Goal: Task Accomplishment & Management: Complete application form

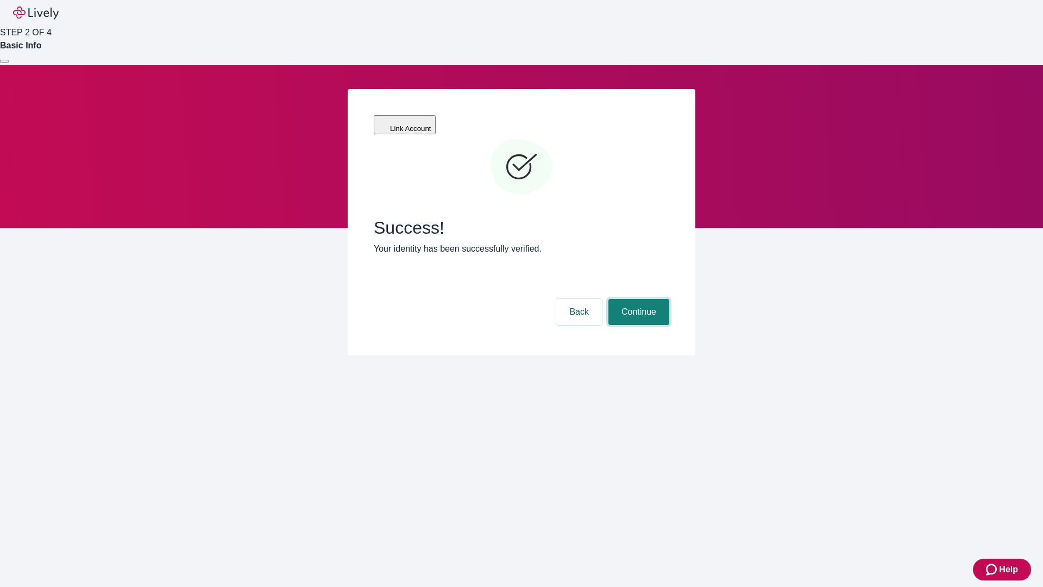
click at [637, 299] on button "Continue" at bounding box center [638, 312] width 61 height 26
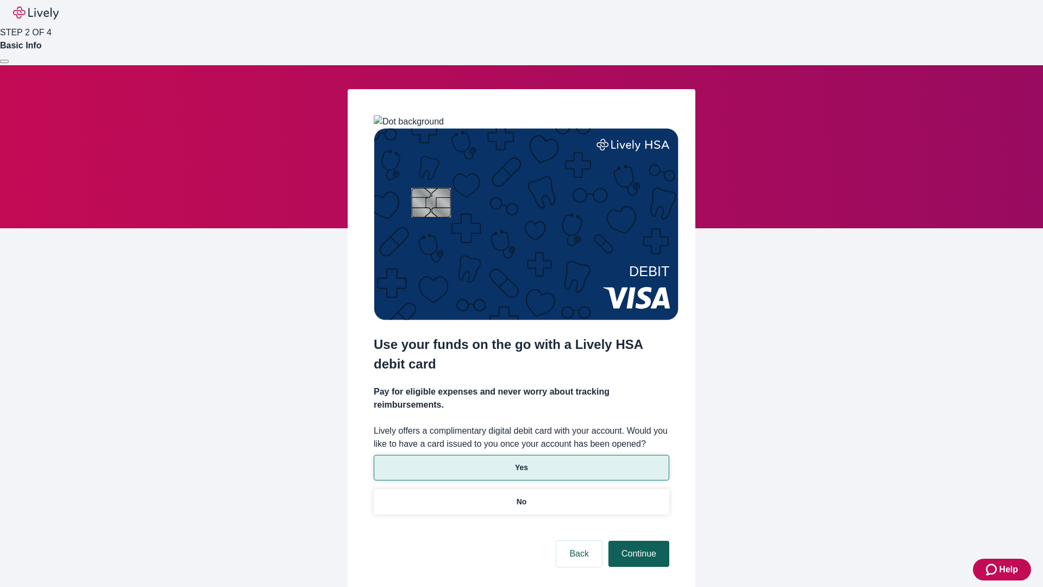
click at [521, 496] on p "No" at bounding box center [521, 501] width 10 height 11
click at [637, 540] on button "Continue" at bounding box center [638, 553] width 61 height 26
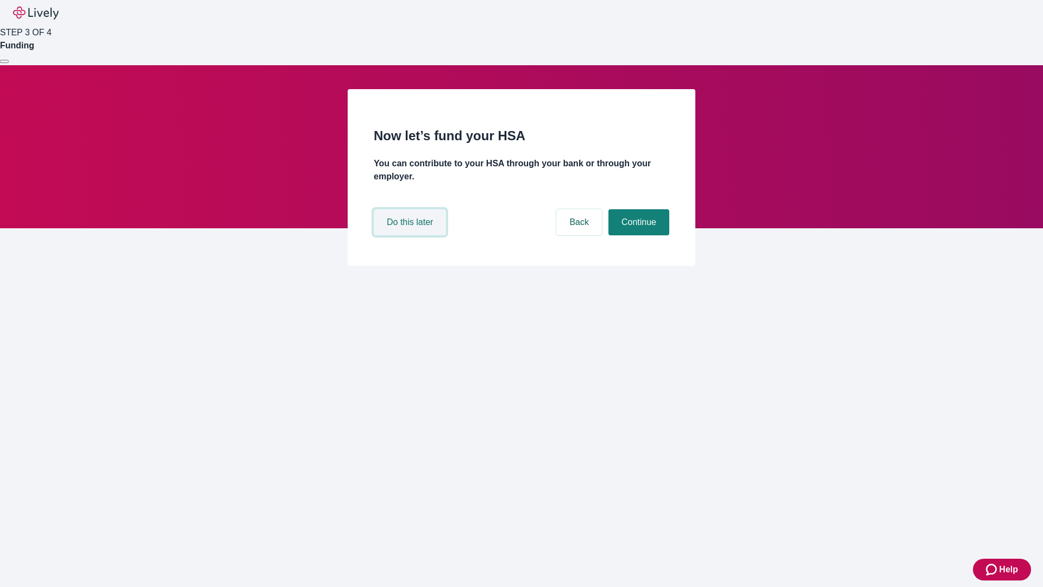
click at [411, 235] on button "Do this later" at bounding box center [410, 222] width 72 height 26
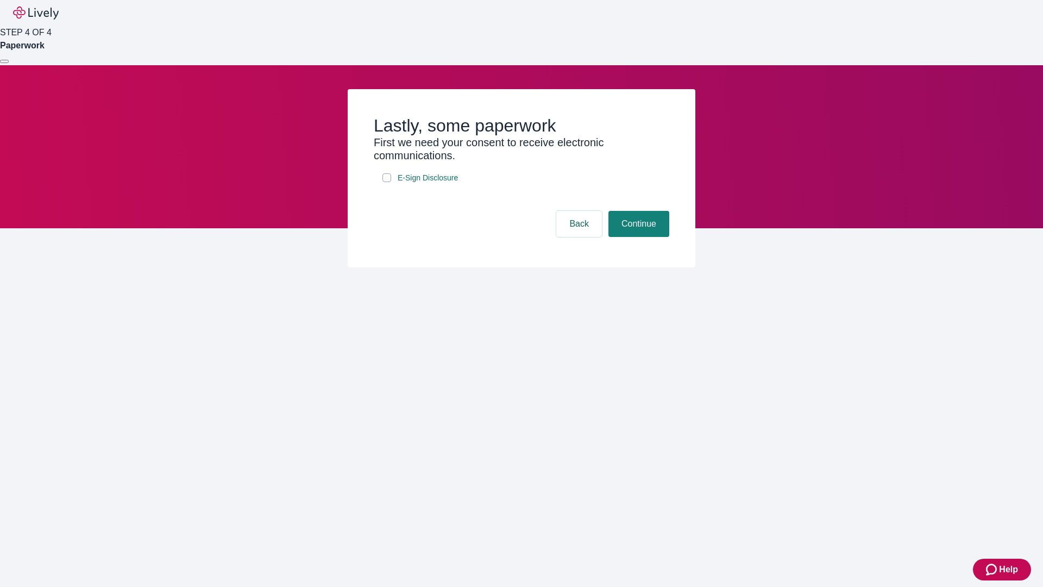
click at [387, 182] on input "E-Sign Disclosure" at bounding box center [386, 177] width 9 height 9
checkbox input "true"
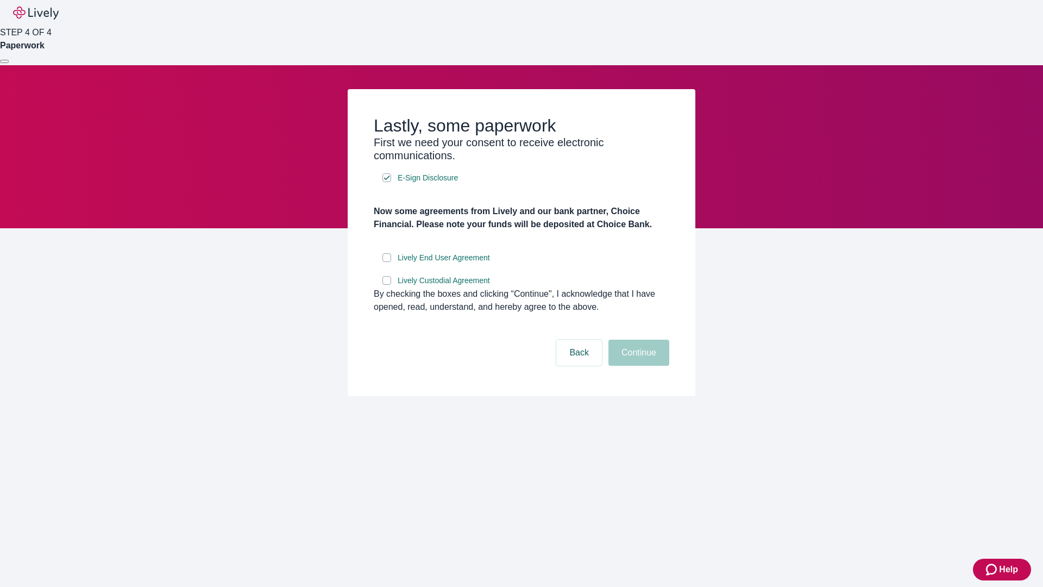
click at [387, 262] on input "Lively End User Agreement" at bounding box center [386, 257] width 9 height 9
checkbox input "true"
click at [387, 285] on input "Lively Custodial Agreement" at bounding box center [386, 280] width 9 height 9
checkbox input "true"
click at [637, 366] on button "Continue" at bounding box center [638, 352] width 61 height 26
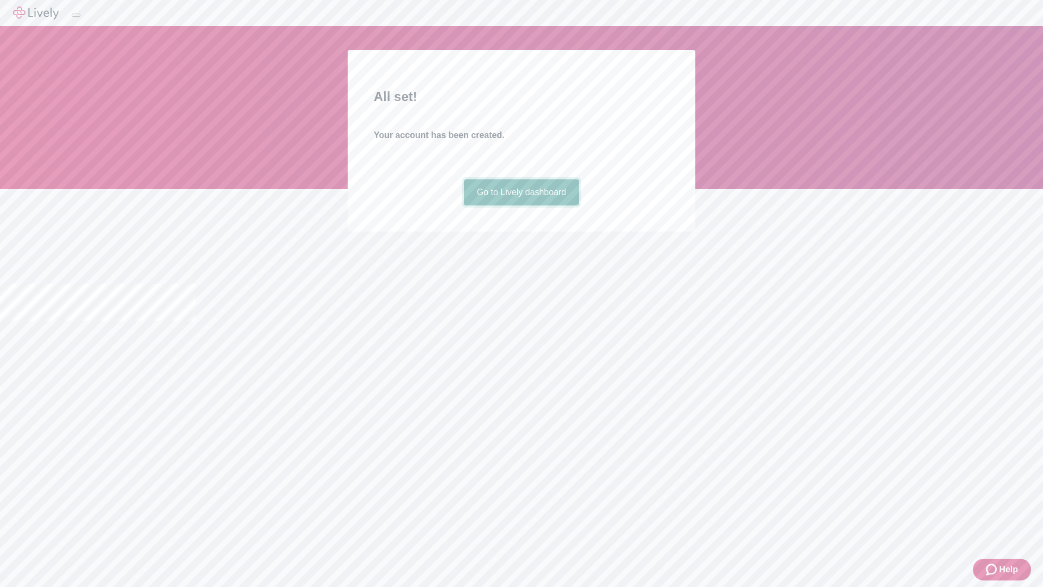
click at [521, 205] on link "Go to Lively dashboard" at bounding box center [522, 192] width 116 height 26
